Goal: Task Accomplishment & Management: Check status

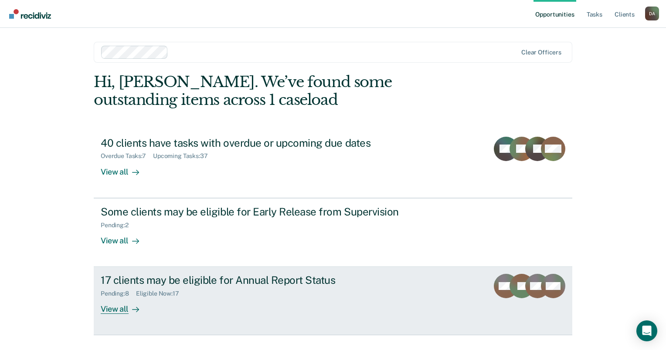
click at [179, 284] on div "17 clients may be eligible for Annual Report Status" at bounding box center [254, 280] width 306 height 13
